Goal: Obtain resource: Download file/media

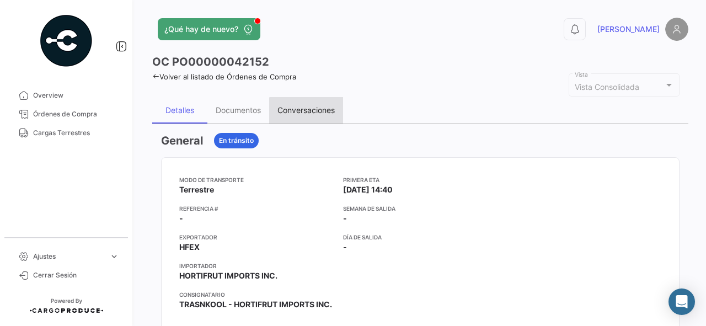
click at [325, 111] on div "Conversaciones" at bounding box center [305, 109] width 57 height 9
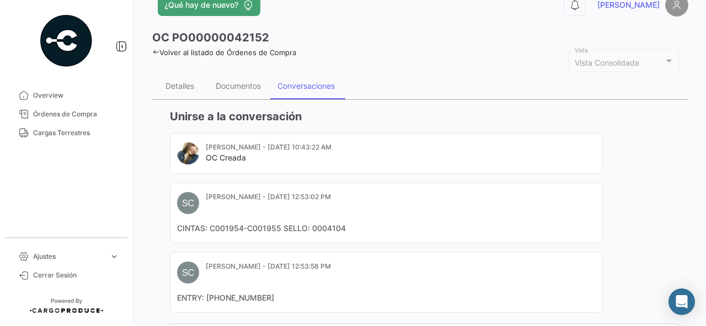
scroll to position [44, 0]
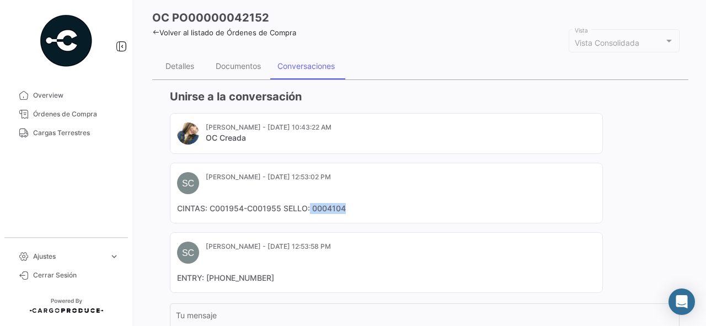
drag, startPoint x: 365, startPoint y: 207, endPoint x: 309, endPoint y: 208, distance: 55.2
click at [309, 208] on mat-card-content "CINTAS: C001954-C001955 SELLO: 0004104" at bounding box center [386, 208] width 419 height 11
click at [235, 60] on div "Documentos" at bounding box center [238, 66] width 62 height 26
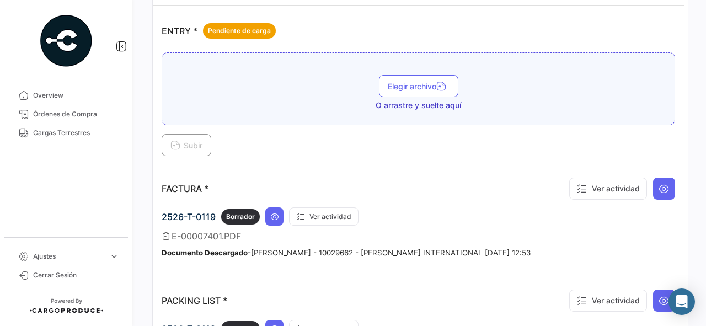
scroll to position [794, 0]
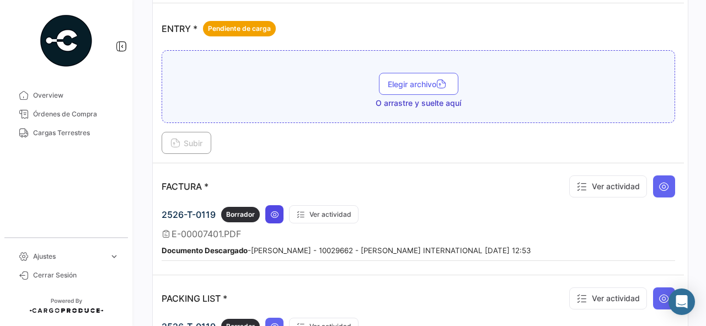
click at [278, 210] on icon at bounding box center [274, 214] width 9 height 9
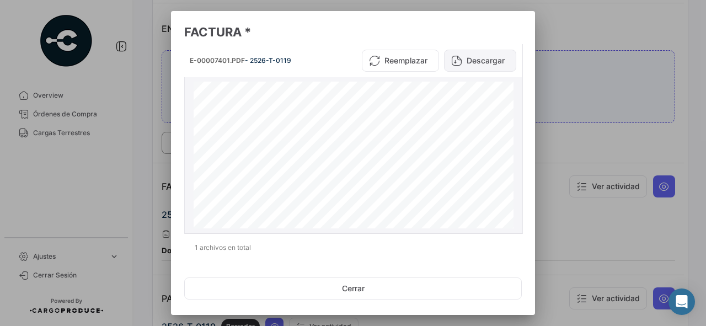
click at [463, 66] on button "Descargar" at bounding box center [480, 61] width 72 height 22
click at [584, 151] on div at bounding box center [353, 163] width 706 height 326
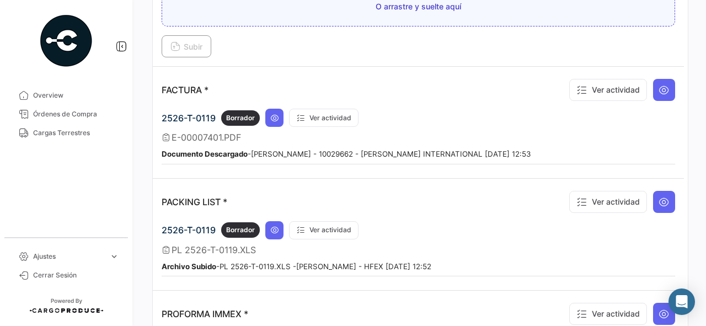
scroll to position [706, 0]
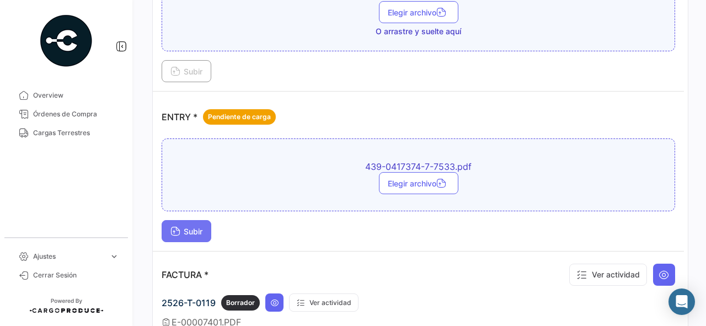
click at [195, 228] on span "Subir" at bounding box center [186, 231] width 32 height 9
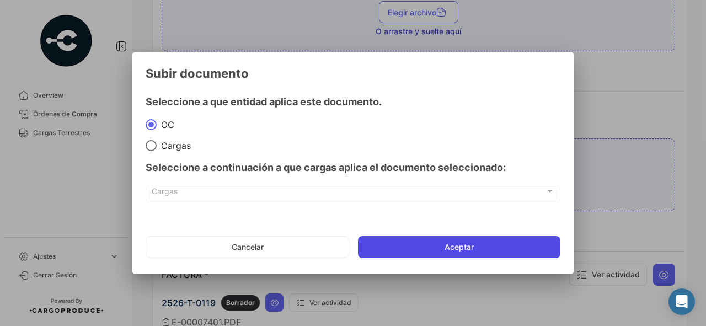
click at [468, 246] on button "Aceptar" at bounding box center [459, 247] width 202 height 22
